Goal: Check status: Check status

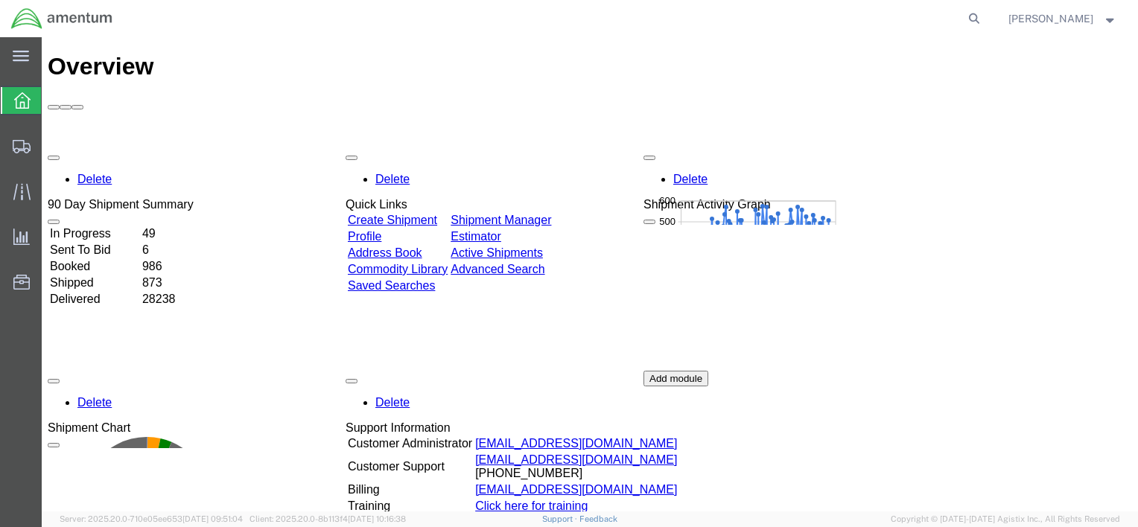
drag, startPoint x: 966, startPoint y: 16, endPoint x: 933, endPoint y: 16, distance: 32.8
click at [966, 16] on icon at bounding box center [974, 18] width 21 height 21
click at [924, 16] on input "search" at bounding box center [737, 19] width 453 height 36
paste input "884775004497"
type input "884775004497"
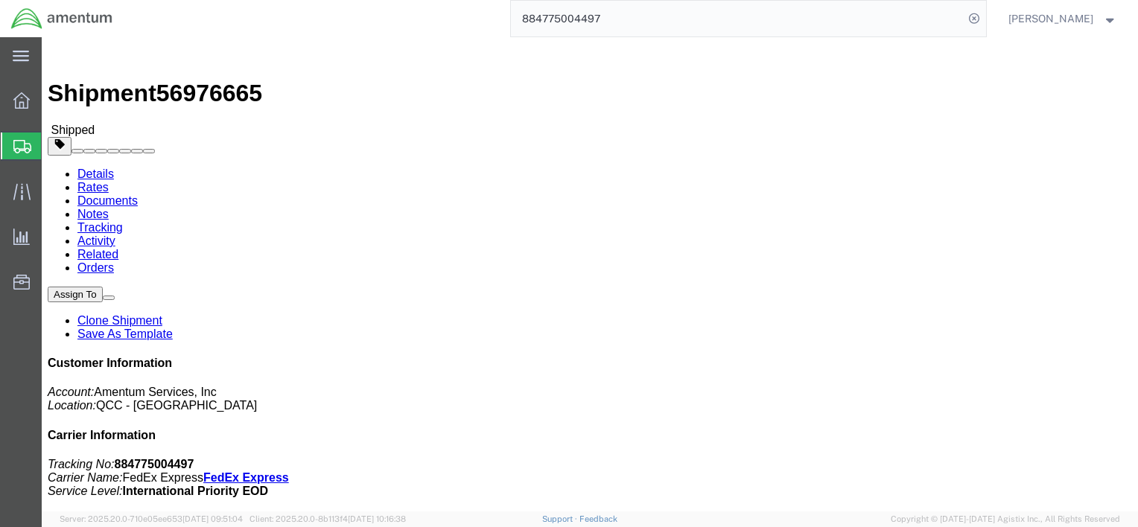
click b "CBP0044681"
drag, startPoint x: 711, startPoint y: 162, endPoint x: 699, endPoint y: 161, distance: 12.7
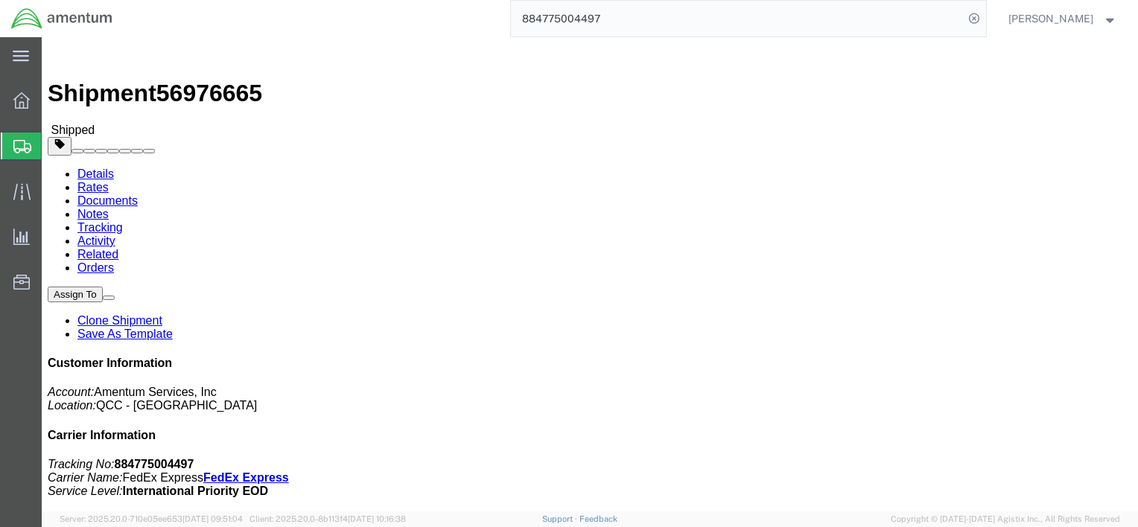
click b "CBP0044681"
drag, startPoint x: 699, startPoint y: 159, endPoint x: 752, endPoint y: 158, distance: 52.9
click span "Purchase Order: CBP0044681"
copy b "CBP0044681"
click link "Documents"
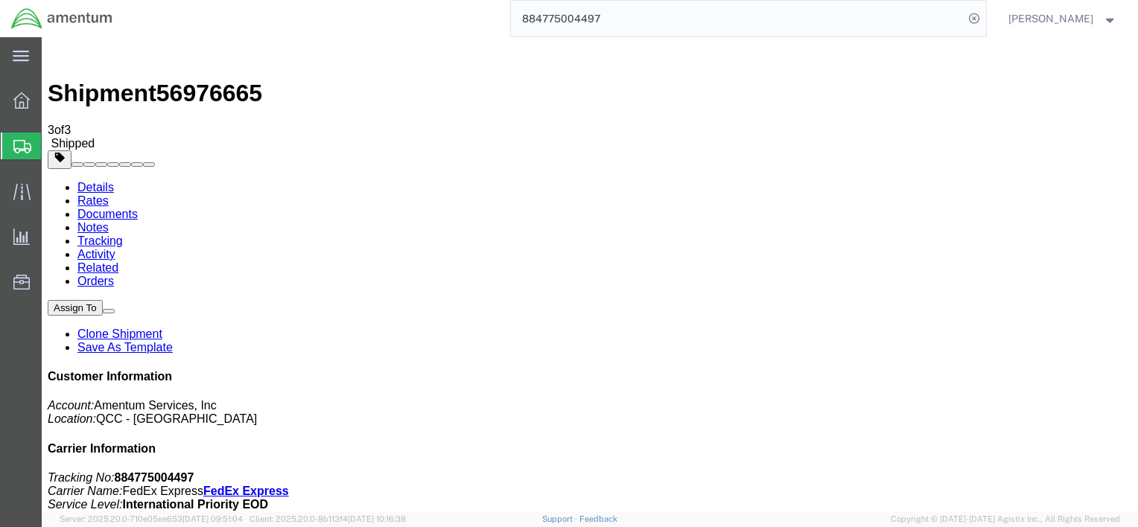
click at [109, 194] on link "Rates" at bounding box center [92, 200] width 31 height 13
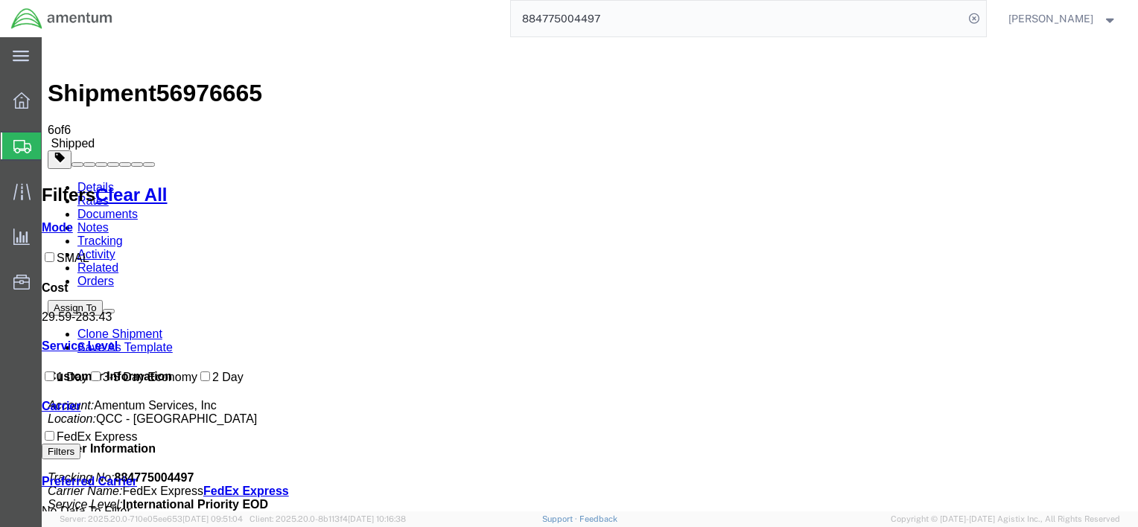
click at [97, 181] on link "Details" at bounding box center [95, 187] width 36 height 13
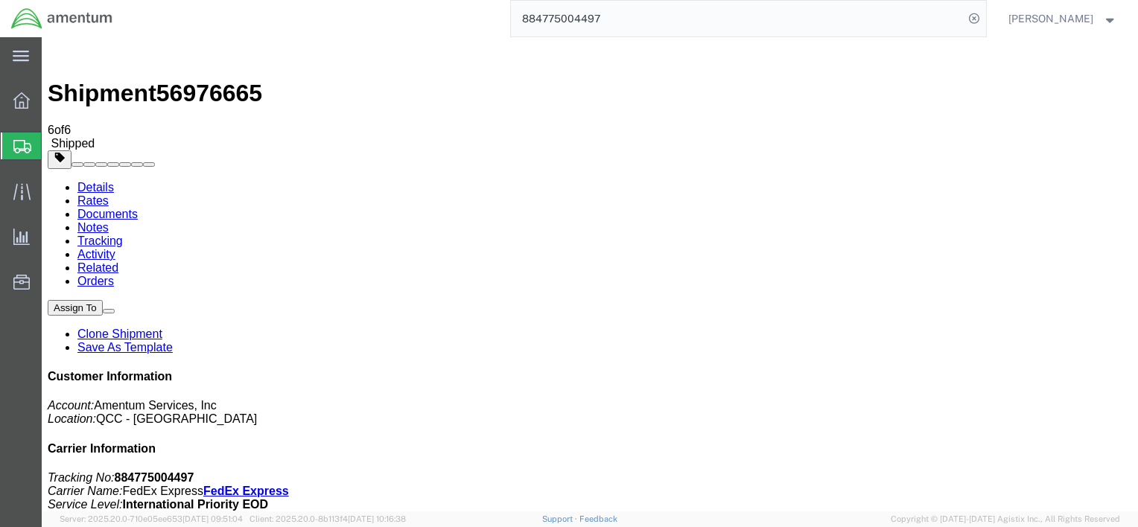
click b "CBP0044681"
drag, startPoint x: 706, startPoint y: 162, endPoint x: 716, endPoint y: 156, distance: 11.8
click b "CBP0044681"
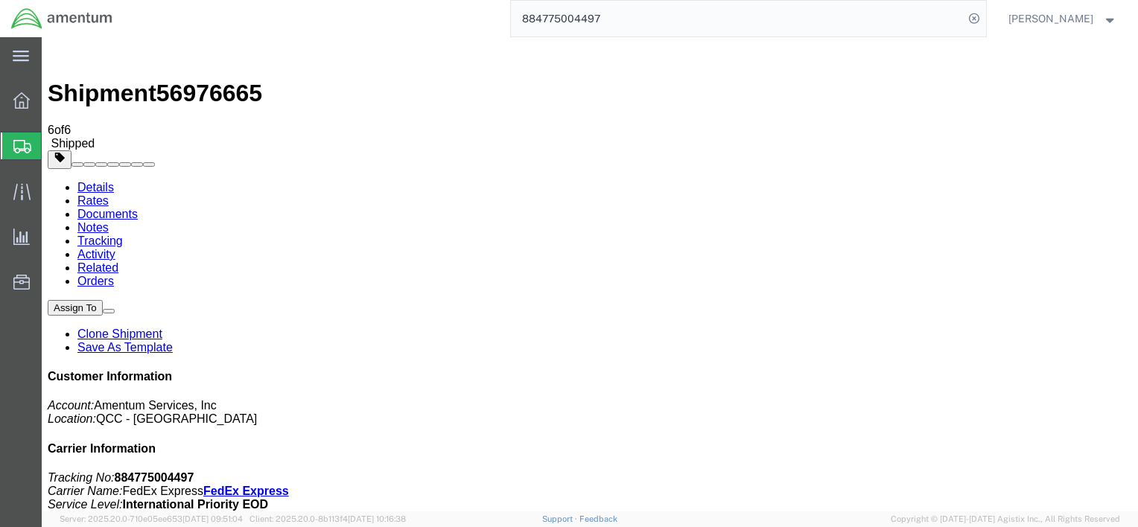
click b "CBP0044681"
copy b "CBP0044681"
